Goal: Task Accomplishment & Management: Complete application form

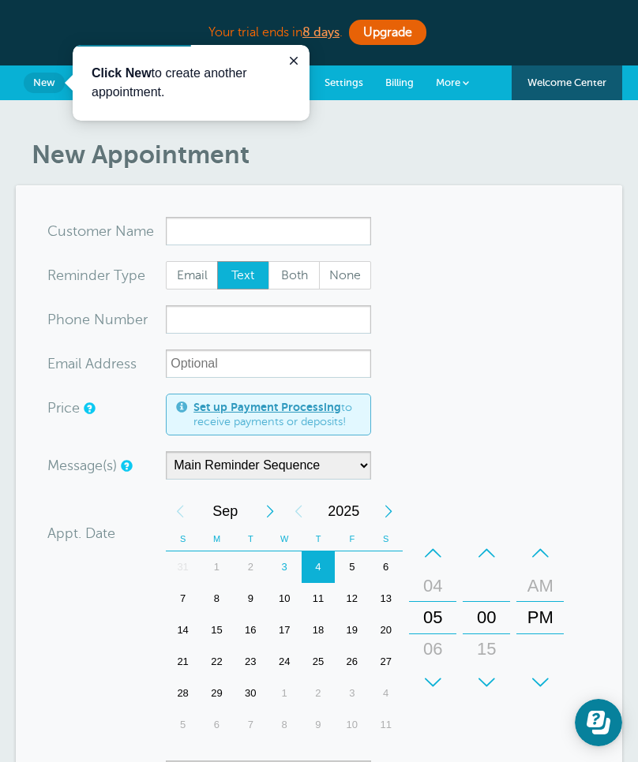
click at [275, 230] on input "x-no-autofill" at bounding box center [268, 231] width 205 height 28
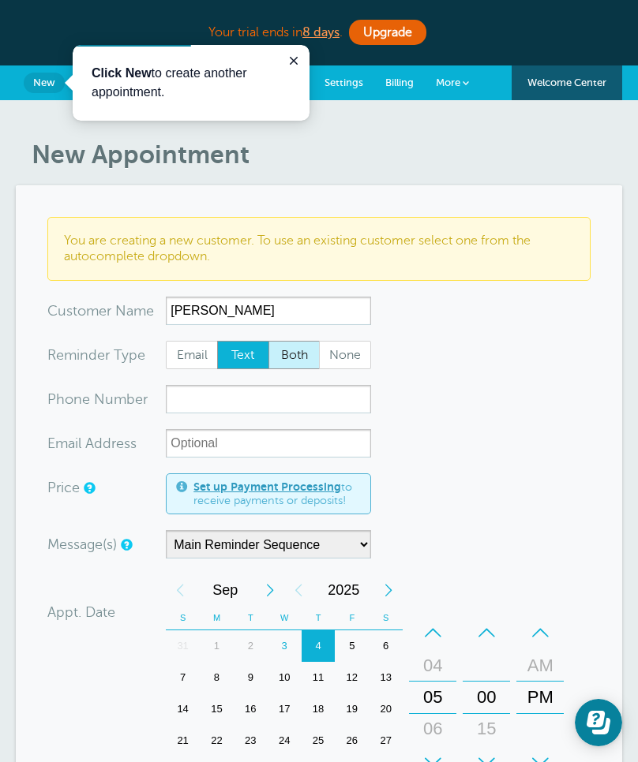
type input "[PERSON_NAME]"
click at [277, 361] on span "Both" at bounding box center [294, 355] width 50 height 27
click at [268, 341] on input "Both" at bounding box center [267, 340] width 1 height 1
radio input "true"
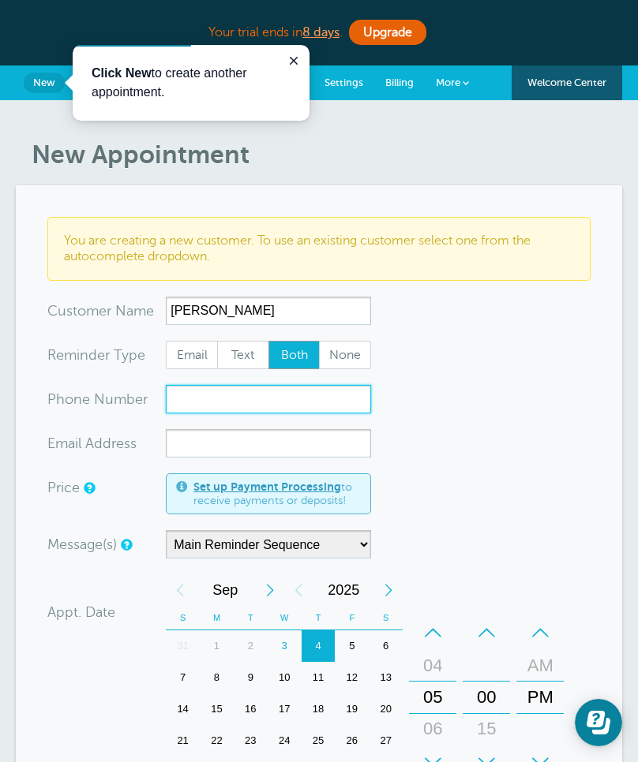
click at [275, 403] on input "xxx-no-autofill" at bounding box center [268, 399] width 205 height 28
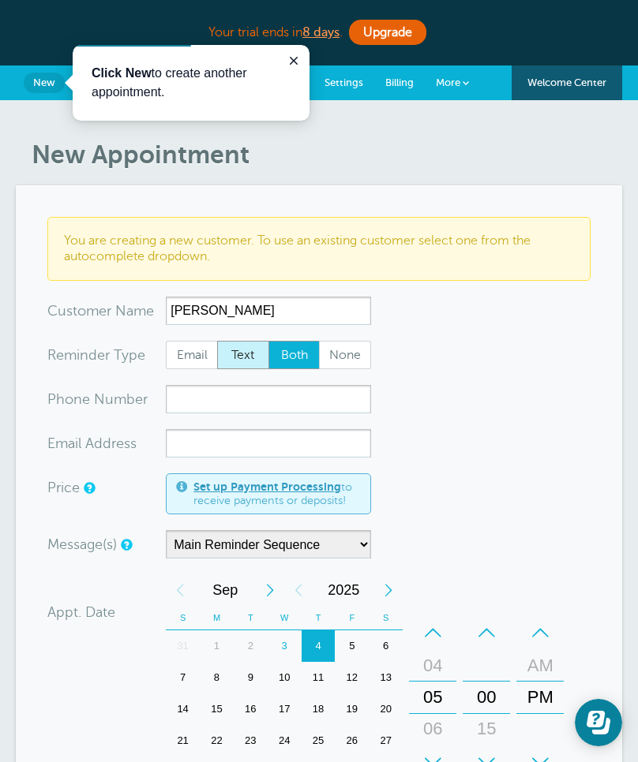
click at [250, 356] on span "Text" at bounding box center [243, 355] width 50 height 27
click at [217, 341] on input "Text" at bounding box center [216, 340] width 1 height 1
radio input "true"
click at [190, 359] on span "Email" at bounding box center [191, 355] width 50 height 27
click at [166, 341] on input "Email" at bounding box center [165, 340] width 1 height 1
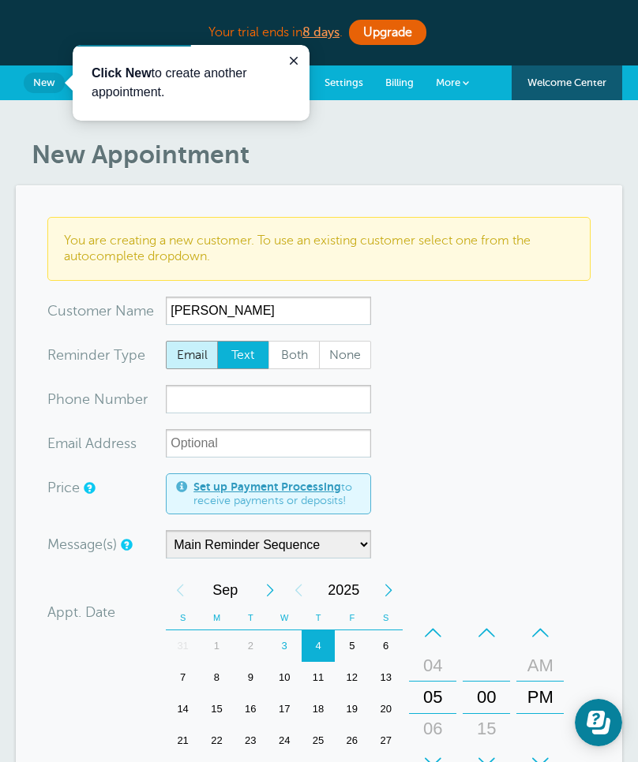
radio input "true"
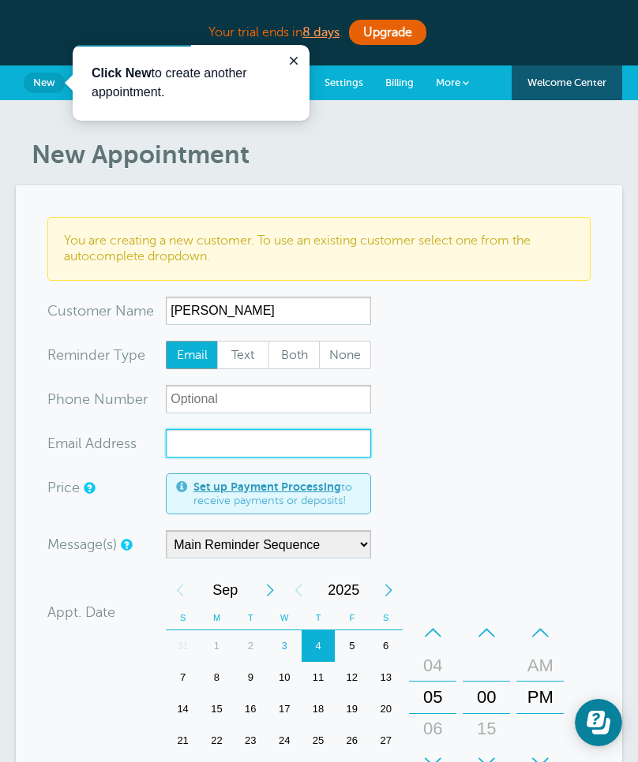
click at [205, 448] on input "xx-no-autofill" at bounding box center [268, 443] width 205 height 28
paste input "[PERSON_NAME][EMAIL_ADDRESS][PERSON_NAME][DOMAIN_NAME]"
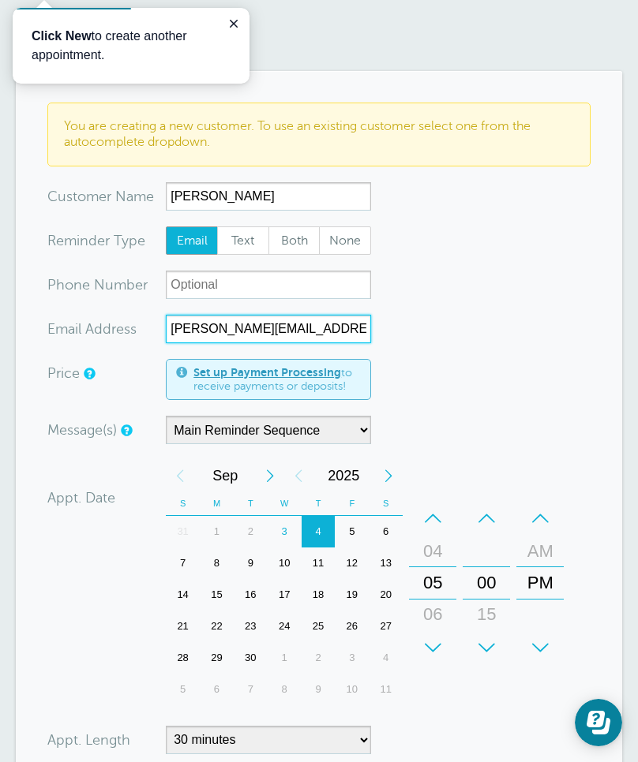
scroll to position [116, 0]
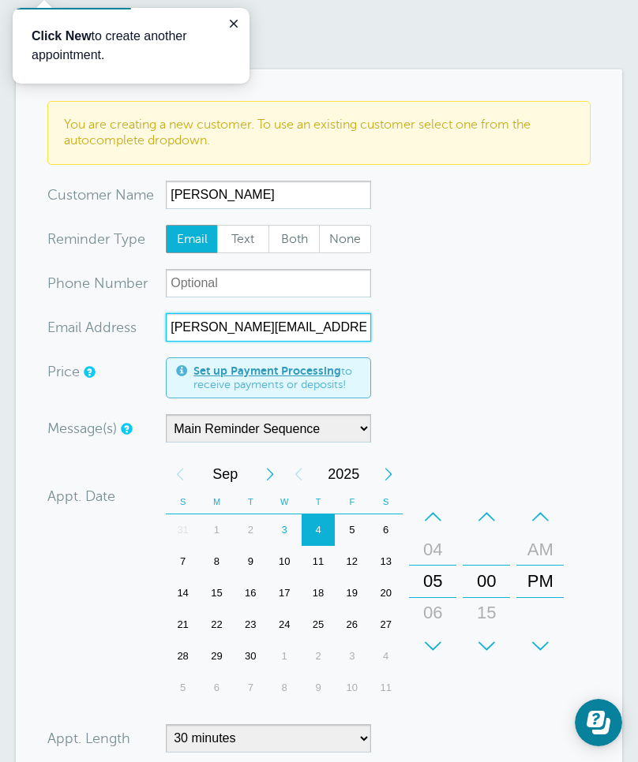
click at [245, 568] on div "9" at bounding box center [251, 562] width 34 height 32
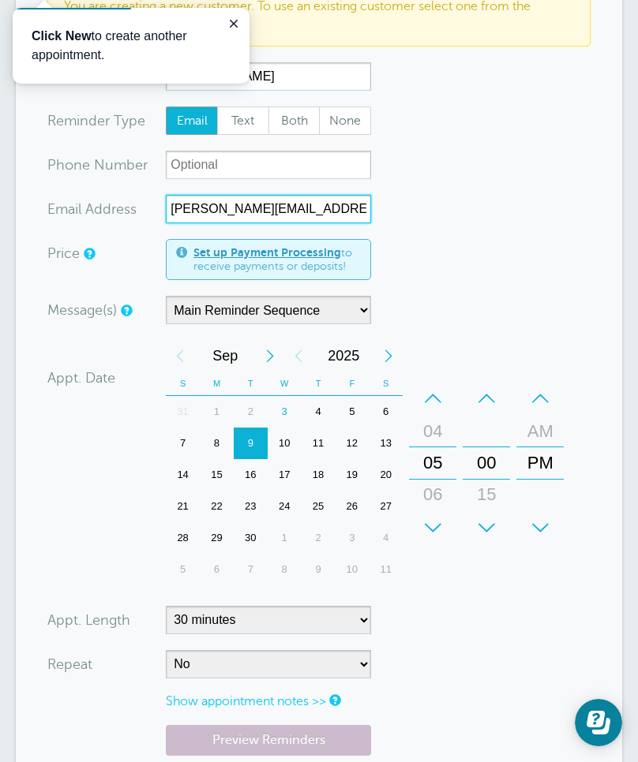
scroll to position [235, 0]
click at [432, 407] on div "–" at bounding box center [432, 398] width 47 height 32
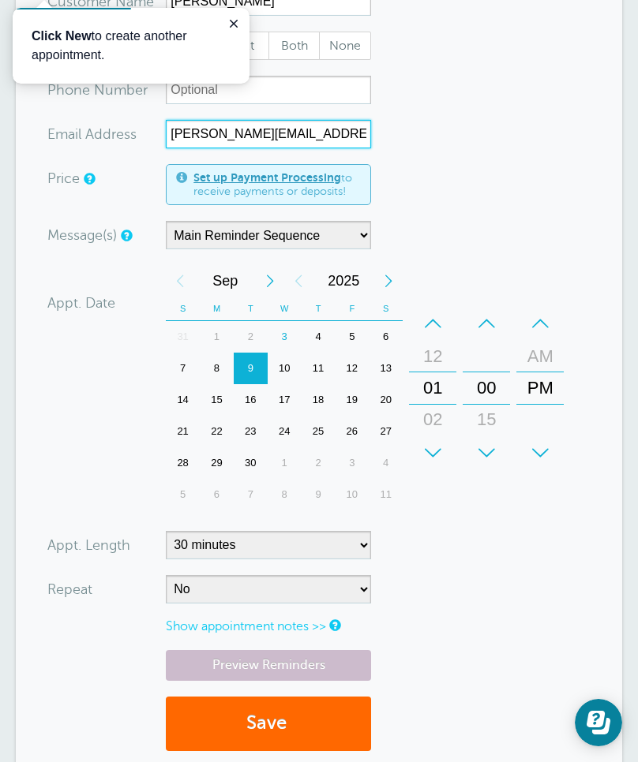
scroll to position [316, 0]
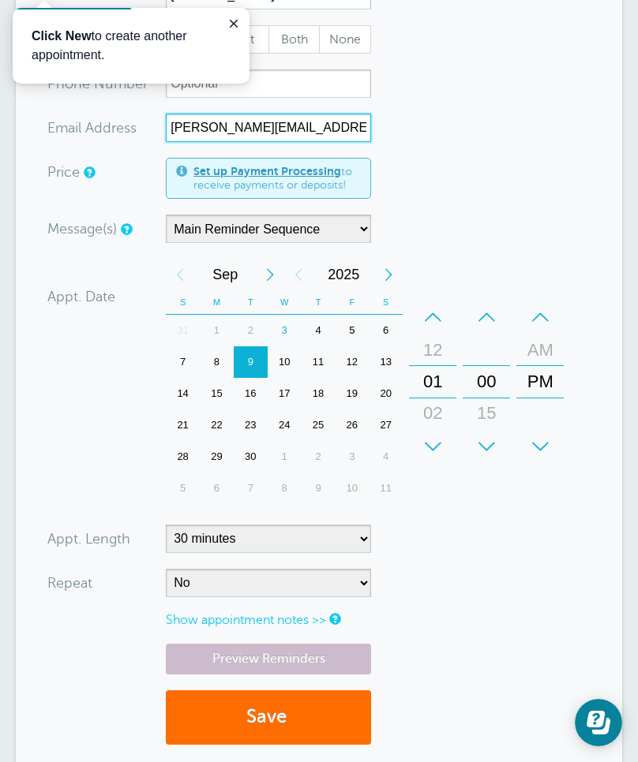
type input "[PERSON_NAME][EMAIL_ADDRESS][PERSON_NAME][DOMAIN_NAME]"
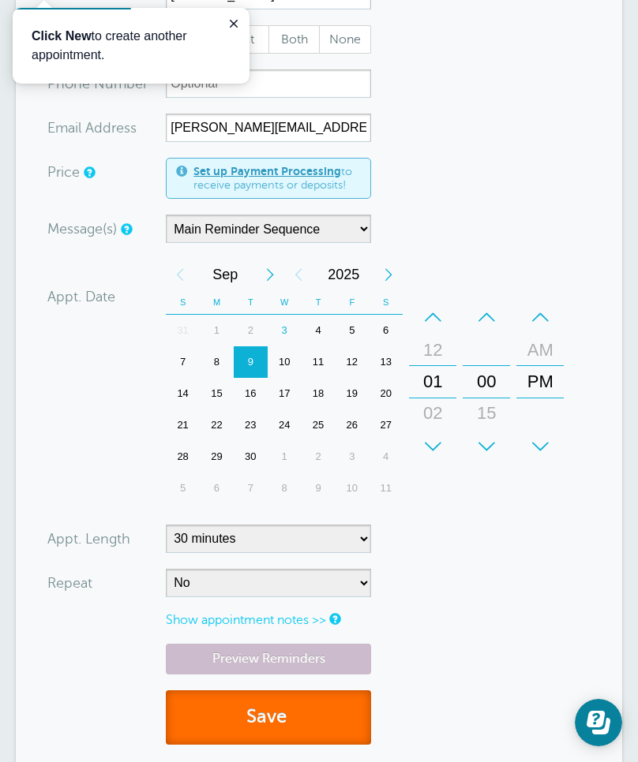
click at [265, 716] on button "Save" at bounding box center [268, 717] width 205 height 54
